Goal: Subscribe to service/newsletter

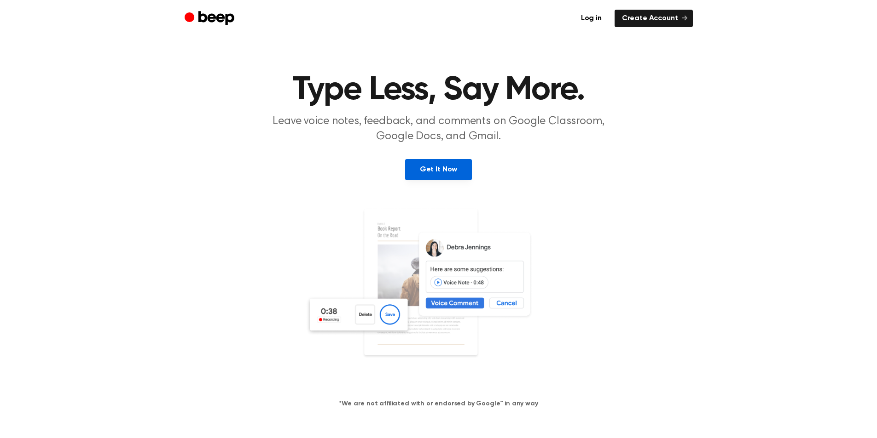
click at [435, 177] on link "Get It Now" at bounding box center [438, 169] width 67 height 21
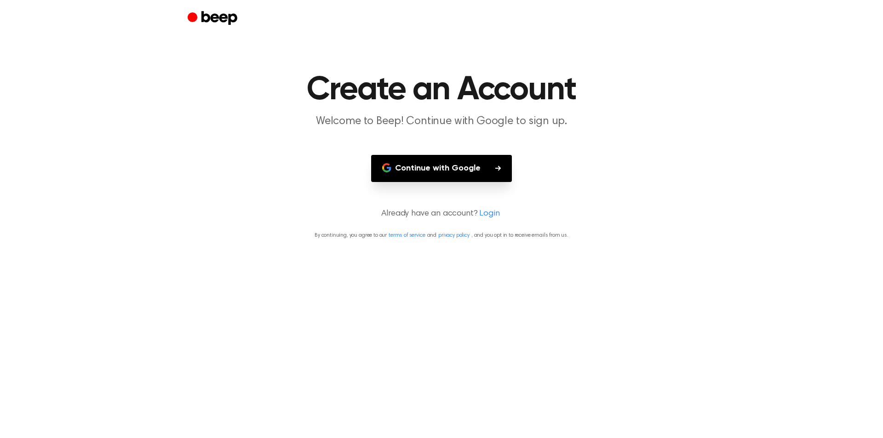
click at [435, 178] on button "Continue with Google" at bounding box center [441, 168] width 141 height 27
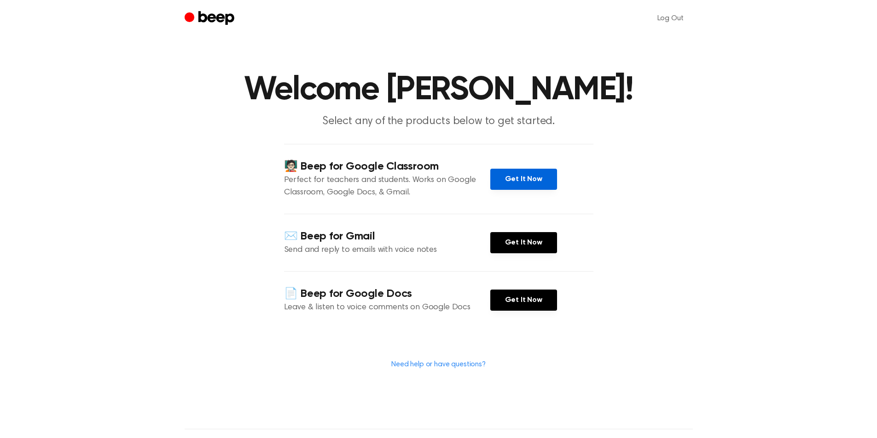
click at [507, 182] on link "Get It Now" at bounding box center [523, 179] width 67 height 21
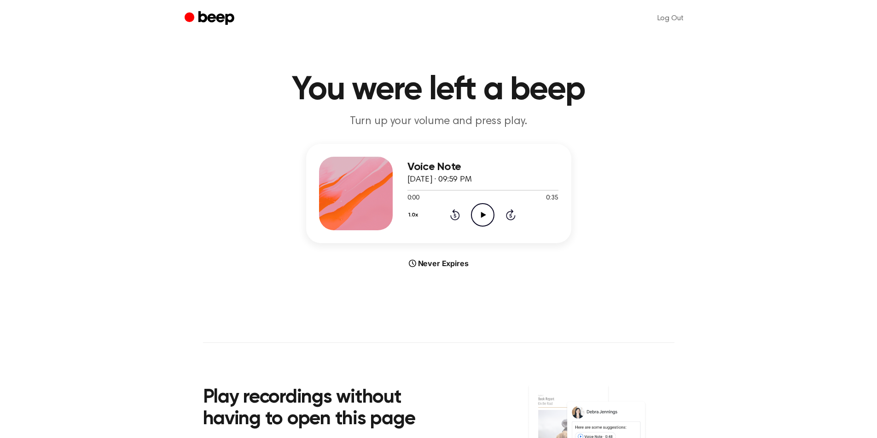
click at [485, 216] on icon "Play Audio" at bounding box center [482, 214] width 23 height 23
